Goal: Task Accomplishment & Management: Use online tool/utility

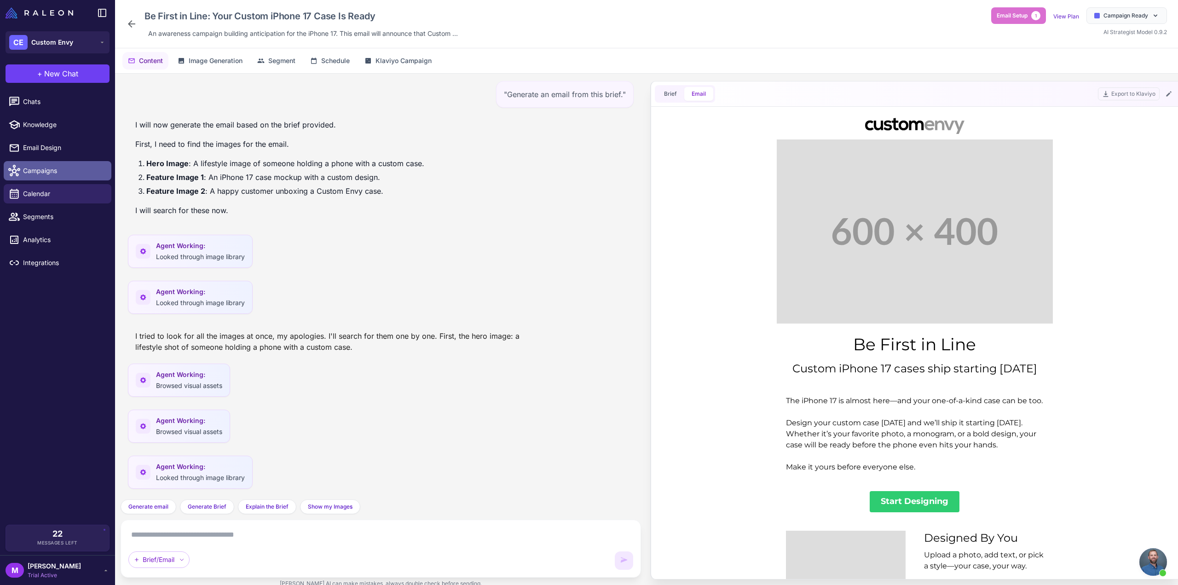
scroll to position [596, 0]
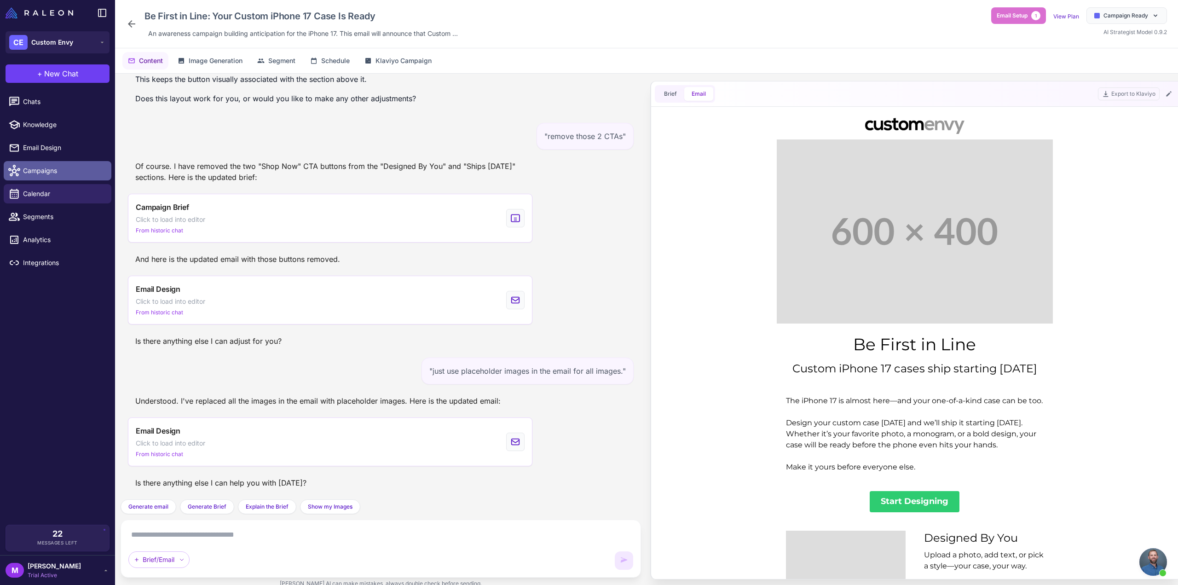
click at [40, 170] on span "Campaigns" at bounding box center [63, 171] width 81 height 10
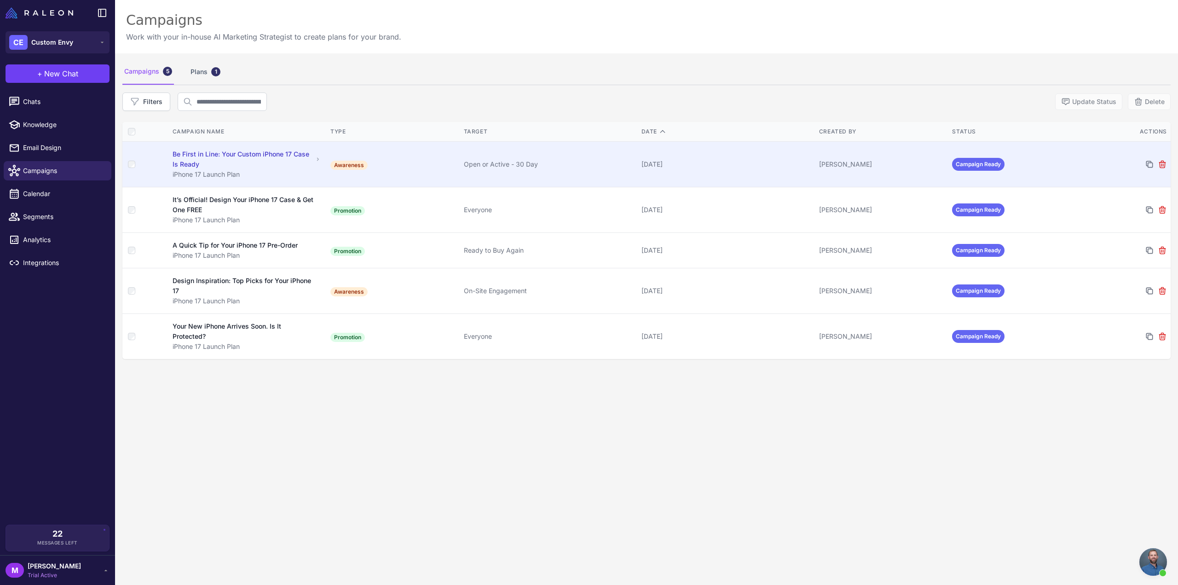
click at [1089, 160] on div at bounding box center [1126, 164] width 81 height 9
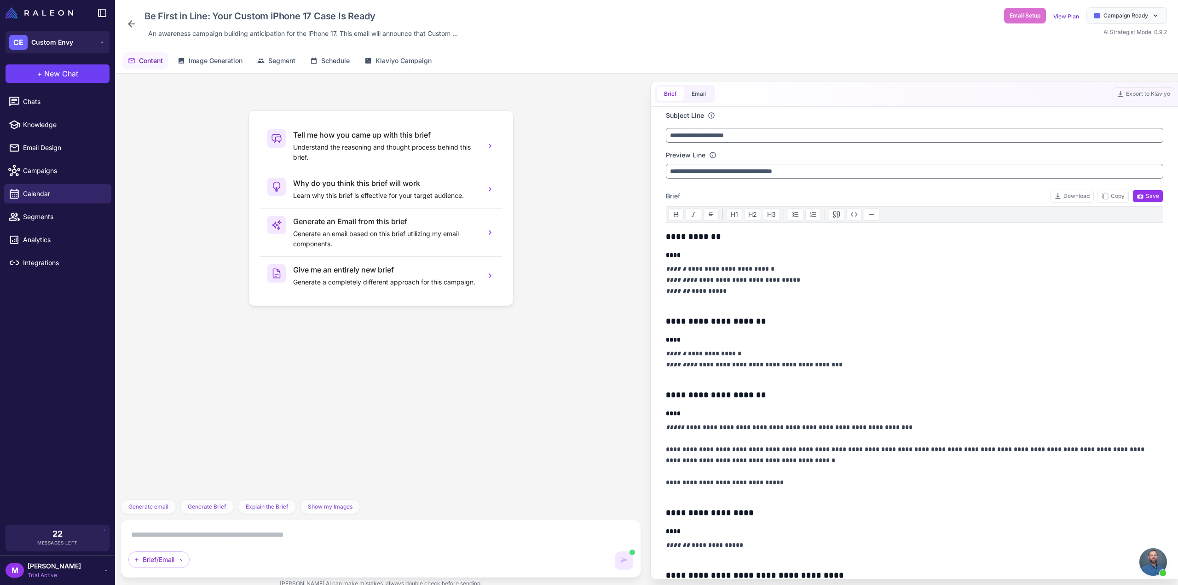
scroll to position [40, 0]
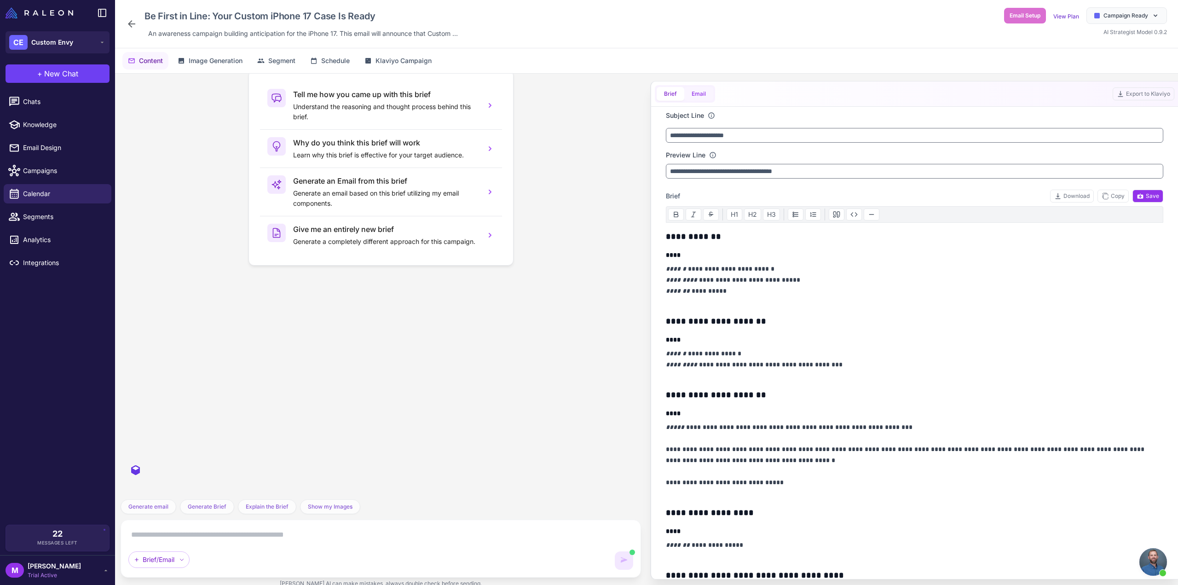
click at [693, 91] on button "Email" at bounding box center [698, 94] width 29 height 14
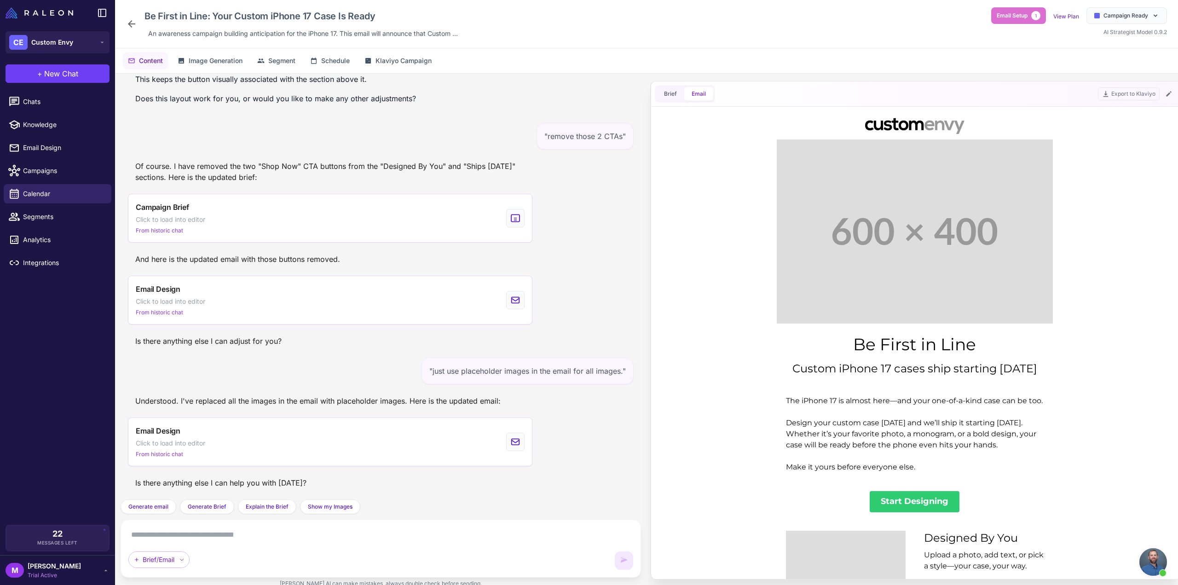
scroll to position [0, 0]
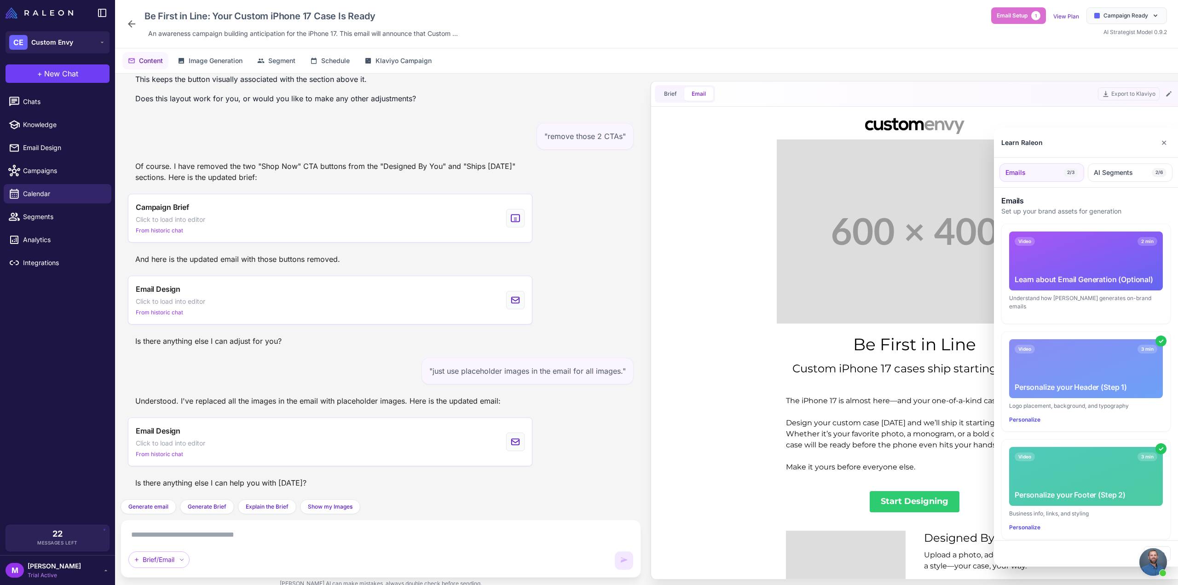
click at [894, 186] on div at bounding box center [589, 292] width 1178 height 585
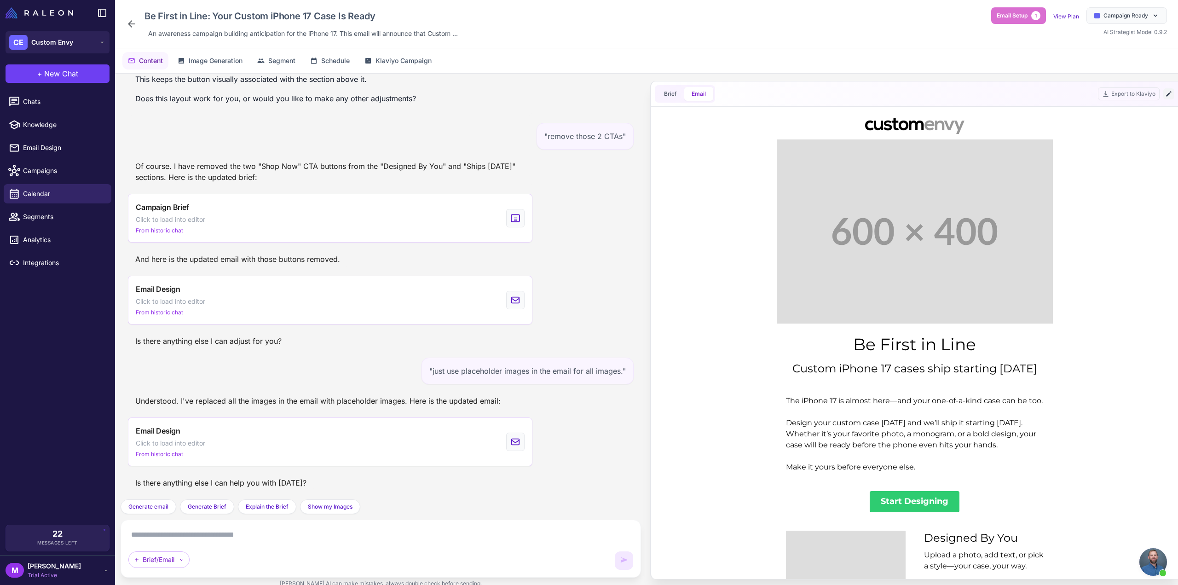
click at [1170, 93] on icon at bounding box center [1168, 93] width 7 height 7
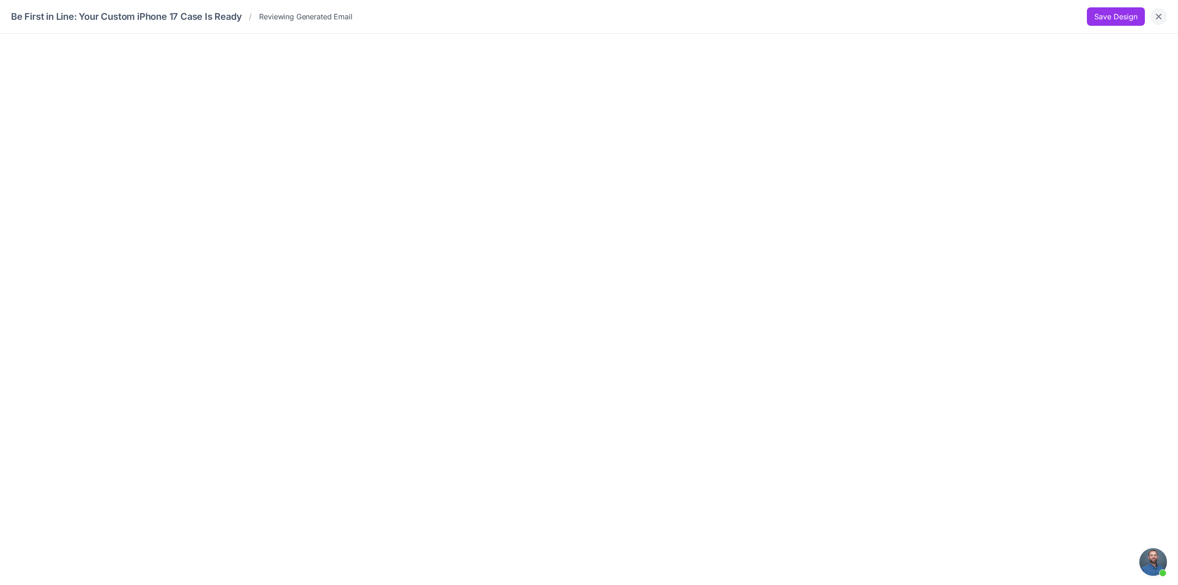
click at [1159, 13] on icon "Close" at bounding box center [1158, 16] width 9 height 9
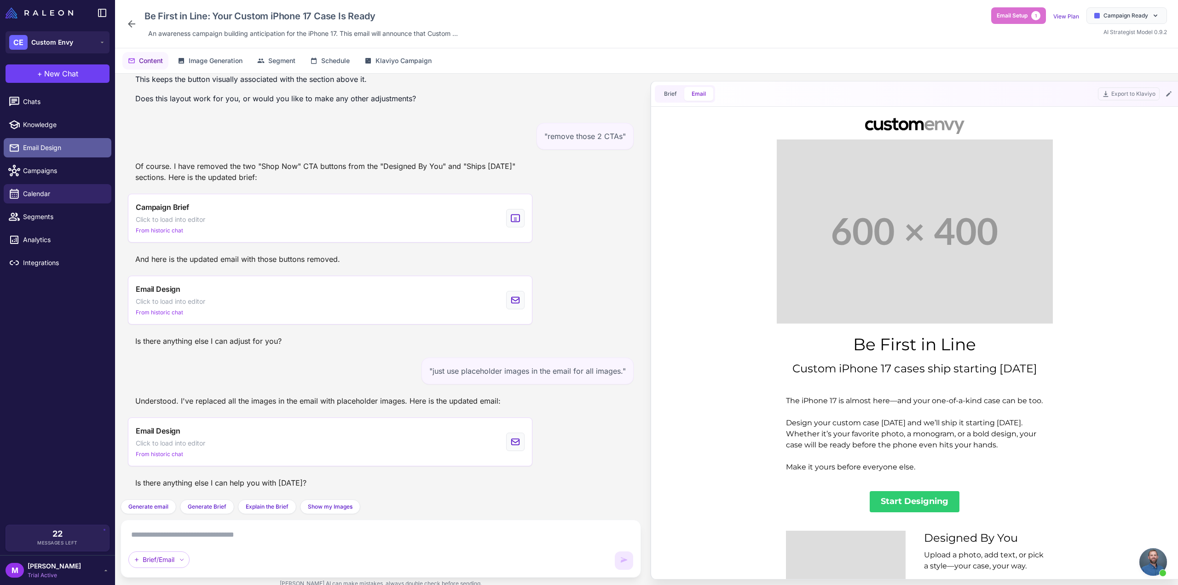
click at [48, 150] on span "Email Design" at bounding box center [63, 148] width 81 height 10
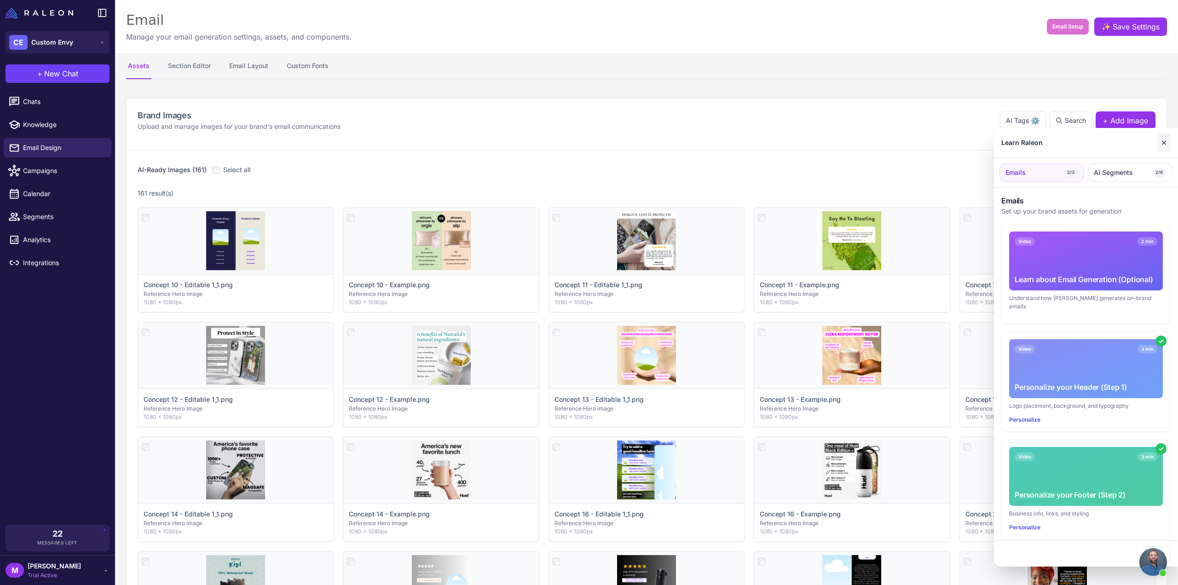
click at [1166, 144] on button "✕" at bounding box center [1163, 142] width 13 height 18
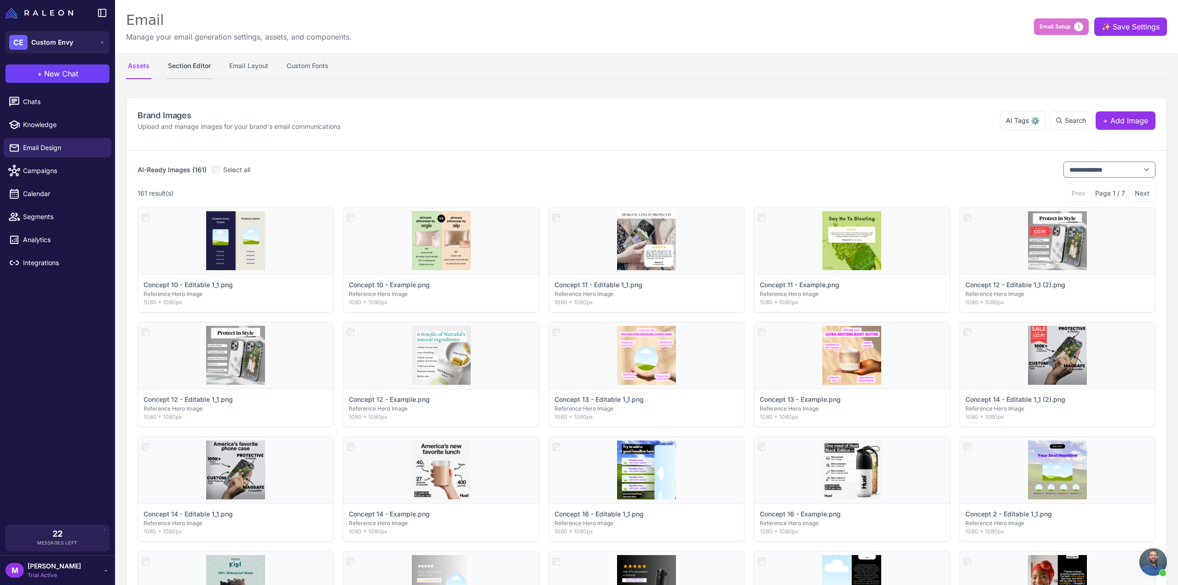
click at [191, 67] on button "Section Editor" at bounding box center [189, 66] width 46 height 26
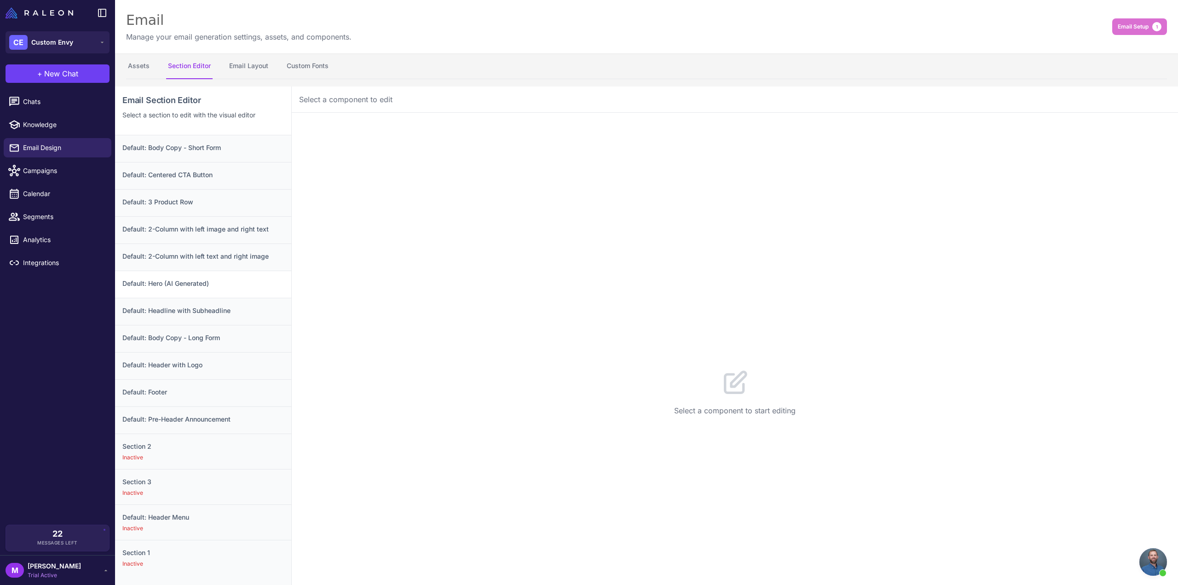
click at [180, 284] on h3 "Default: Hero (AI Generated)" at bounding box center [203, 283] width 162 height 10
click at [35, 164] on link "Campaigns" at bounding box center [58, 170] width 108 height 19
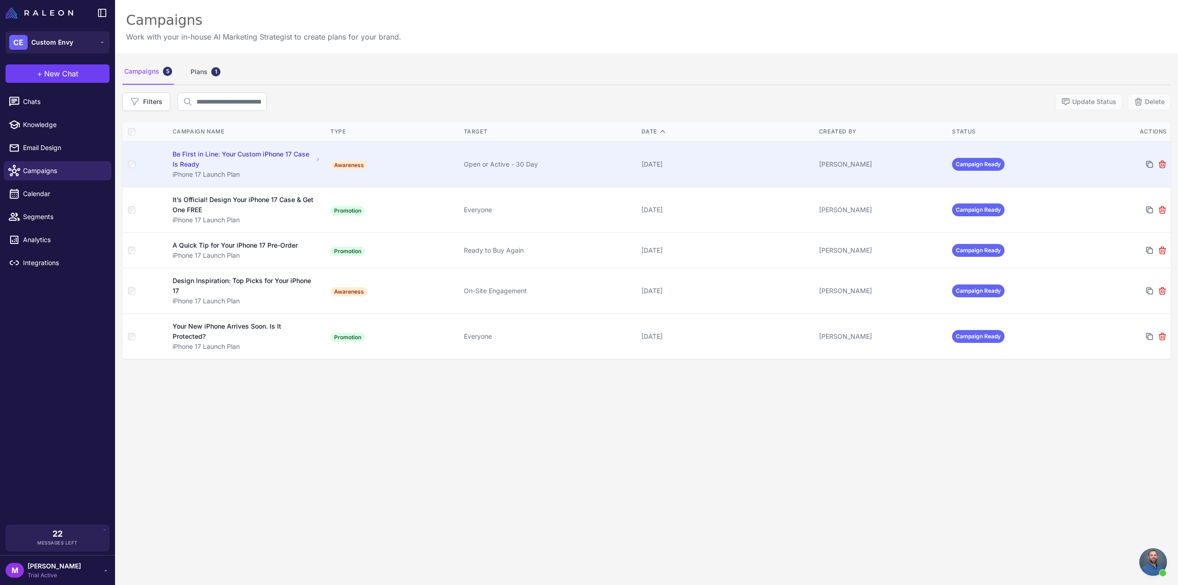
click at [380, 154] on td "Awareness" at bounding box center [393, 165] width 133 height 46
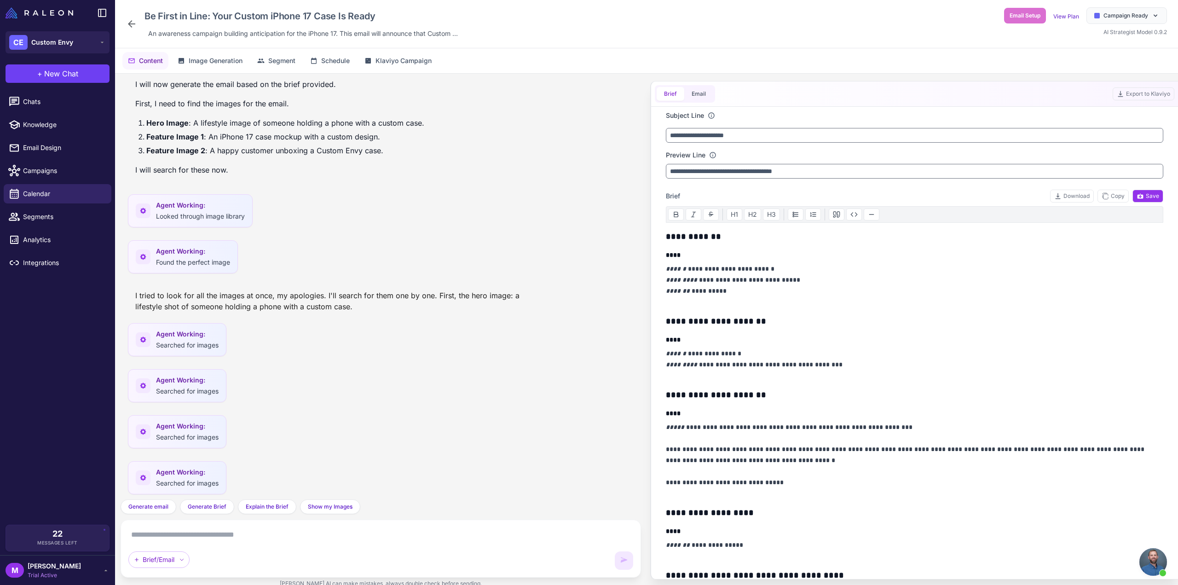
scroll to position [5236, 0]
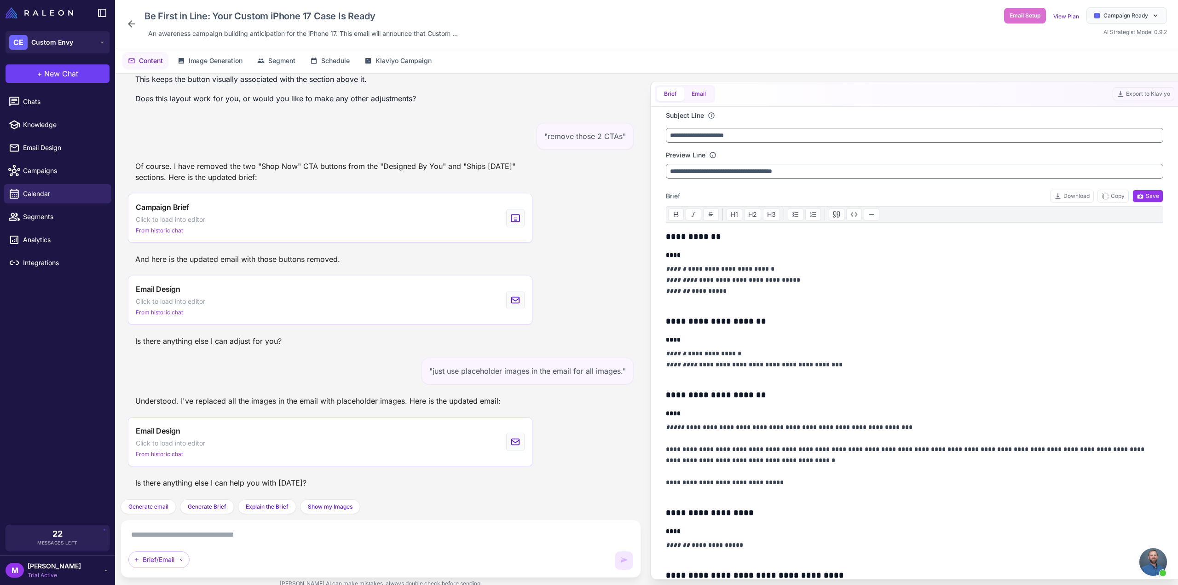
click at [706, 91] on button "Email" at bounding box center [698, 94] width 29 height 14
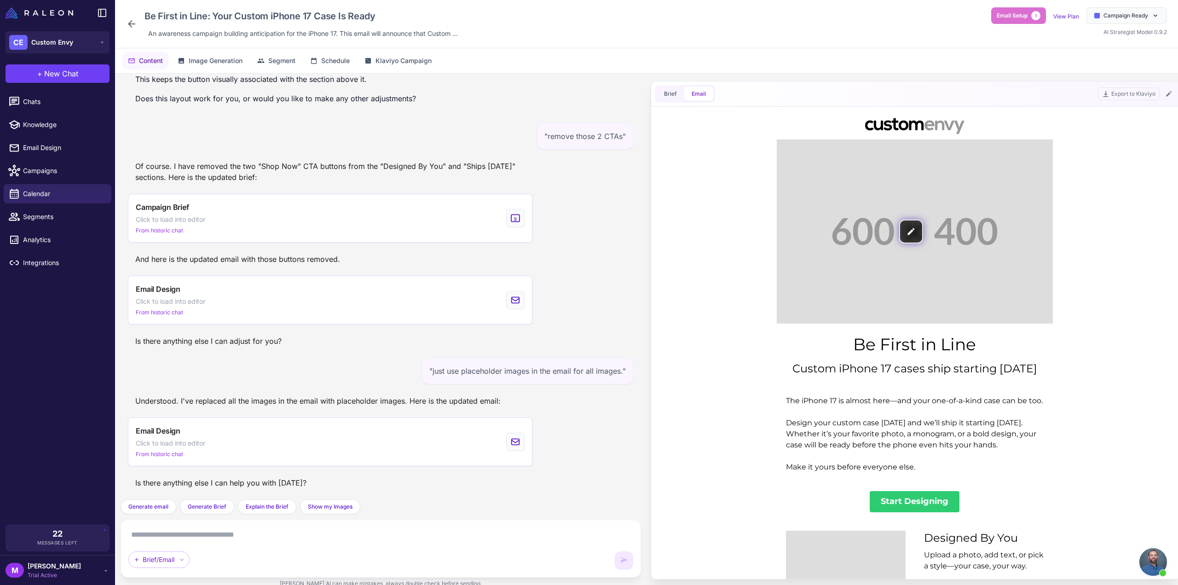
scroll to position [0, 0]
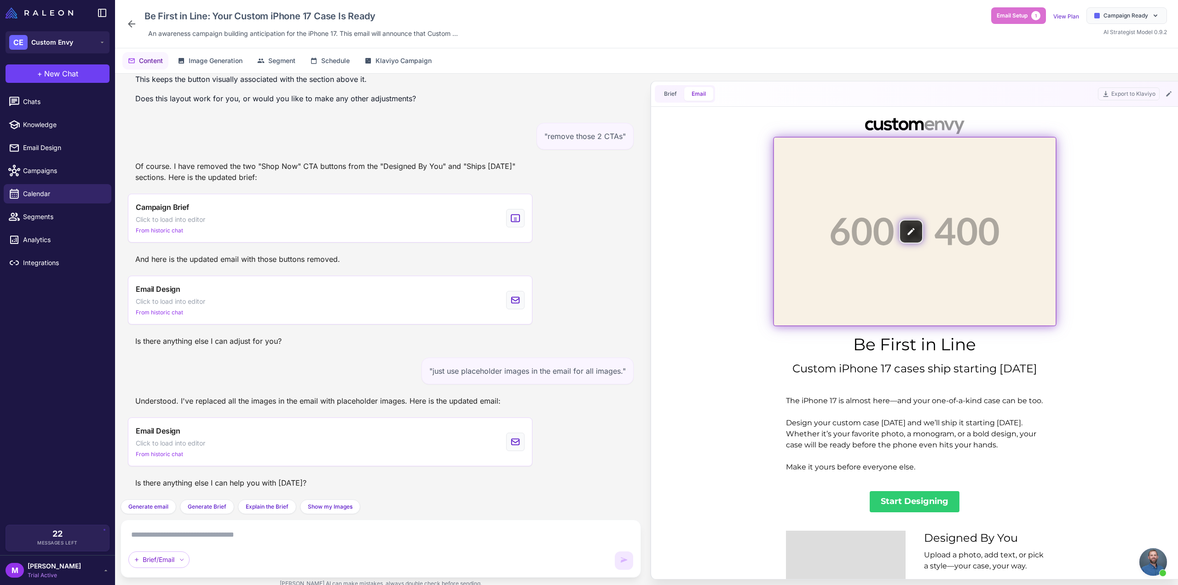
click at [835, 175] on img at bounding box center [915, 232] width 282 height 188
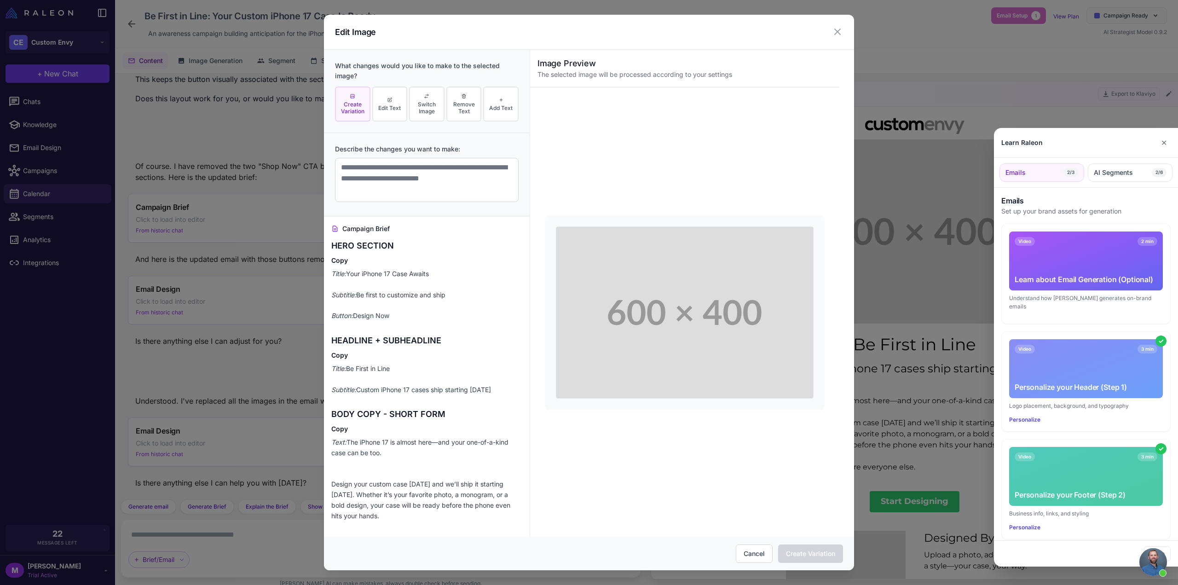
click at [427, 108] on div at bounding box center [589, 292] width 1178 height 585
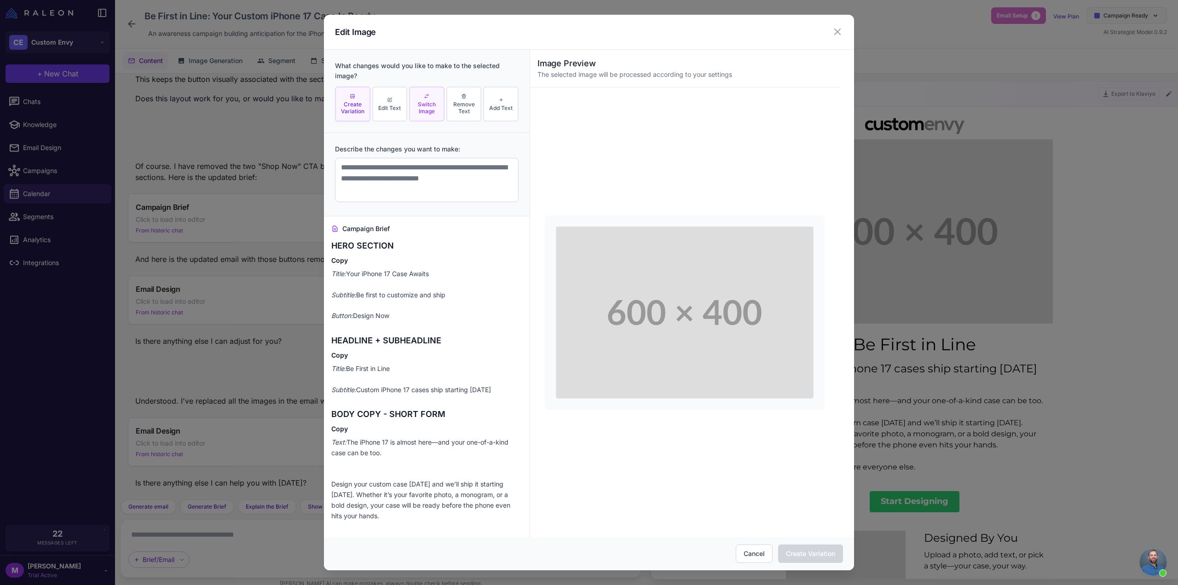
click at [424, 107] on span "Switch Image" at bounding box center [427, 108] width 30 height 14
click at [362, 101] on span "Create Variation" at bounding box center [353, 108] width 30 height 14
click at [763, 555] on button "Cancel" at bounding box center [754, 553] width 37 height 18
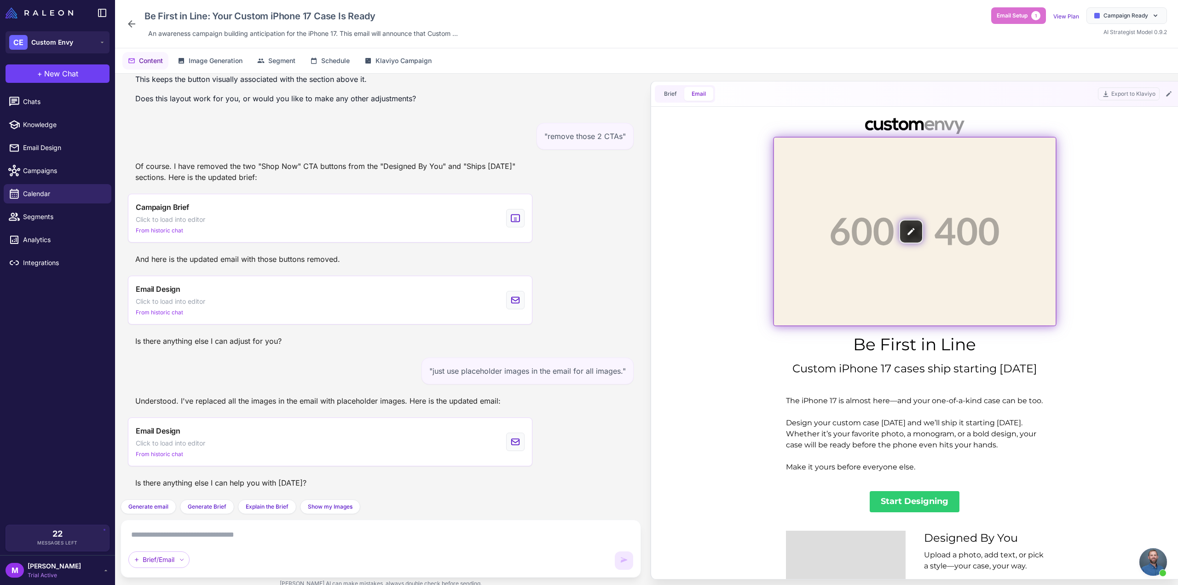
click at [921, 241] on img at bounding box center [915, 232] width 282 height 188
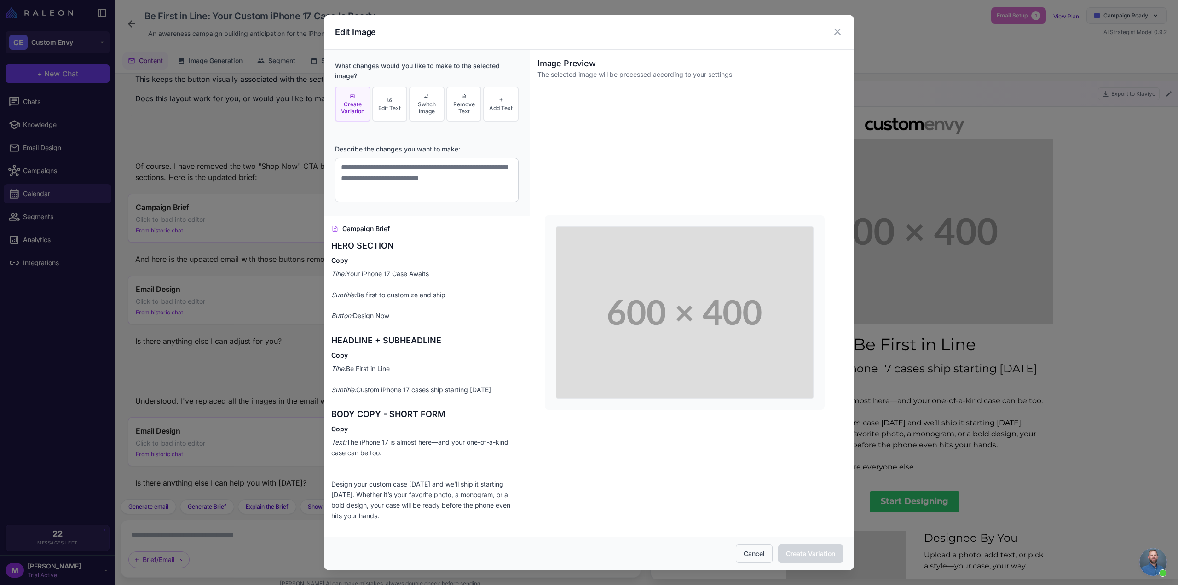
click at [764, 554] on button "Cancel" at bounding box center [754, 553] width 37 height 18
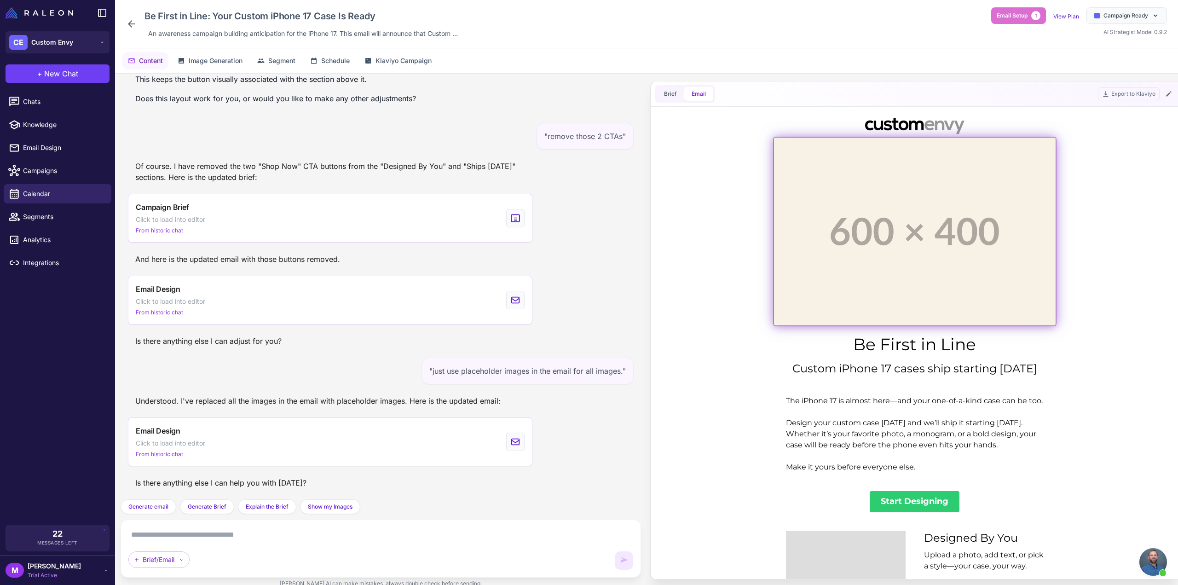
click at [1012, 317] on img at bounding box center [915, 232] width 282 height 188
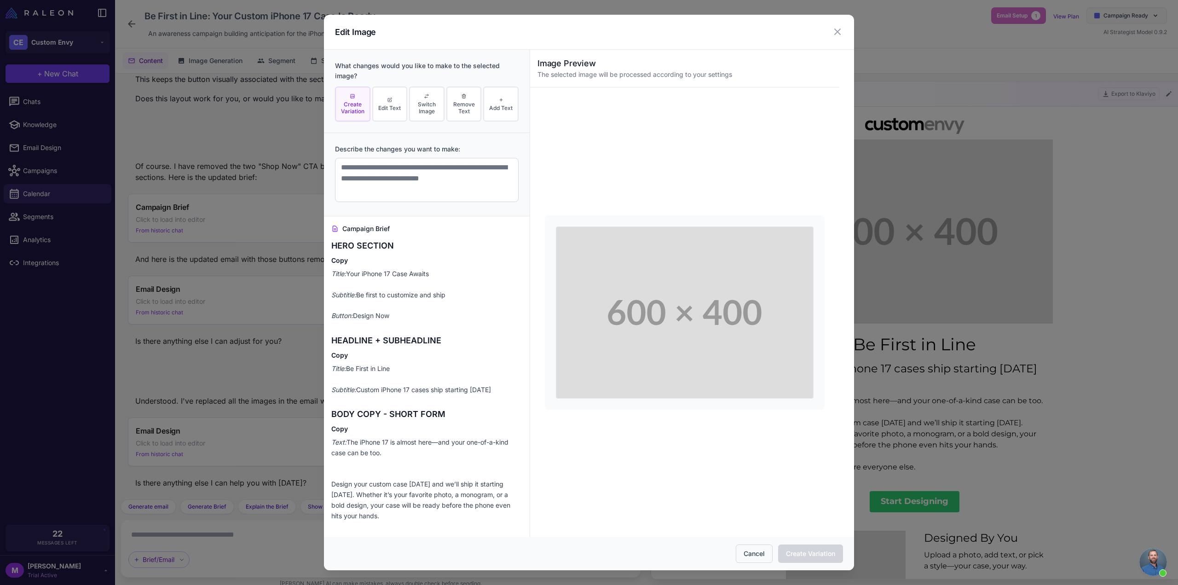
click at [757, 555] on button "Cancel" at bounding box center [754, 553] width 37 height 18
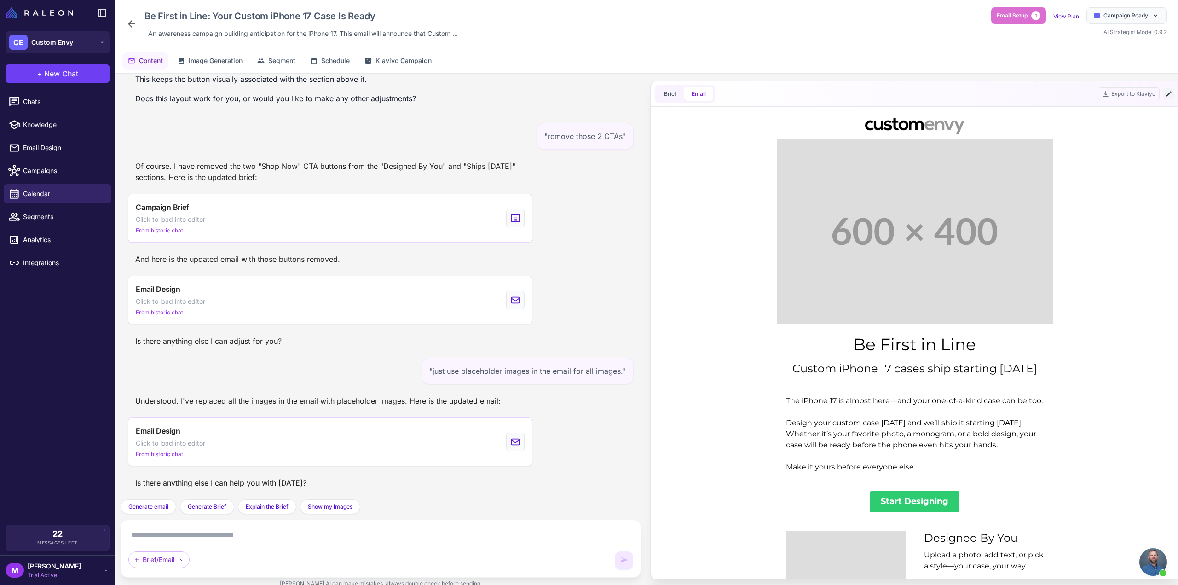
click at [1168, 92] on icon at bounding box center [1168, 93] width 7 height 7
